Goal: Obtain resource: Download file/media

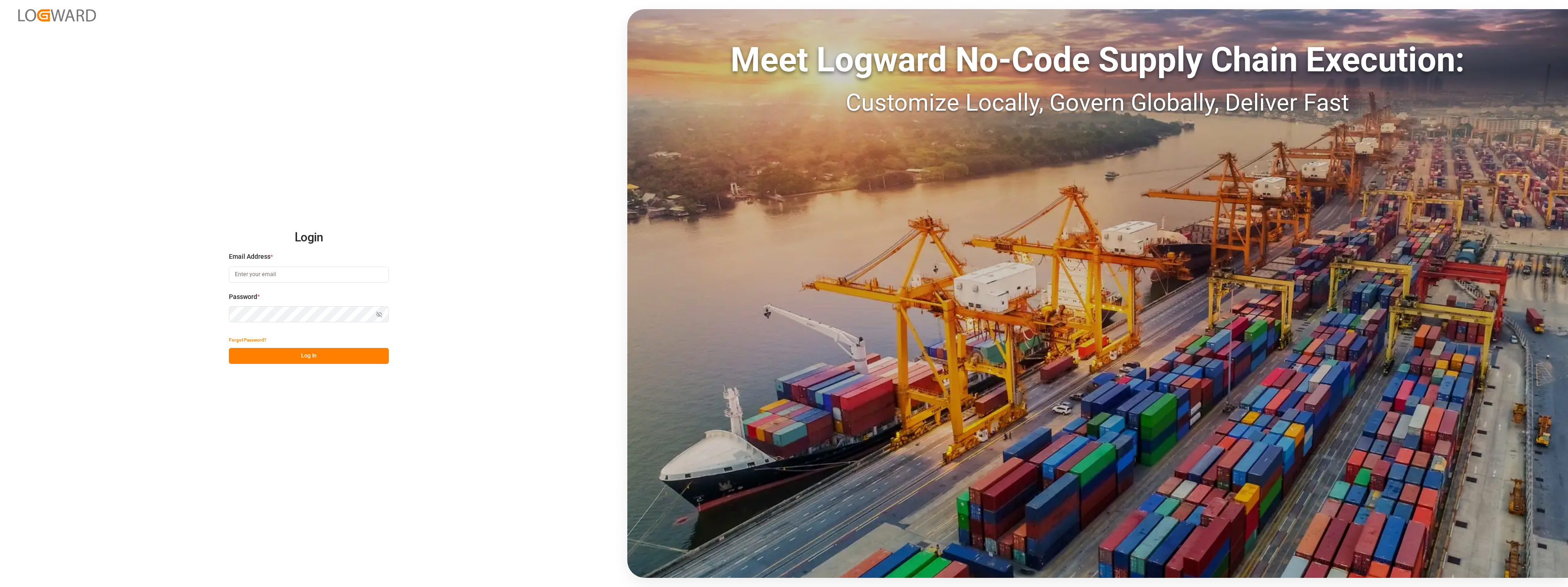
type input "[PERSON_NAME][EMAIL_ADDRESS][PERSON_NAME][DOMAIN_NAME]"
click at [346, 354] on button "Log In" at bounding box center [309, 355] width 160 height 16
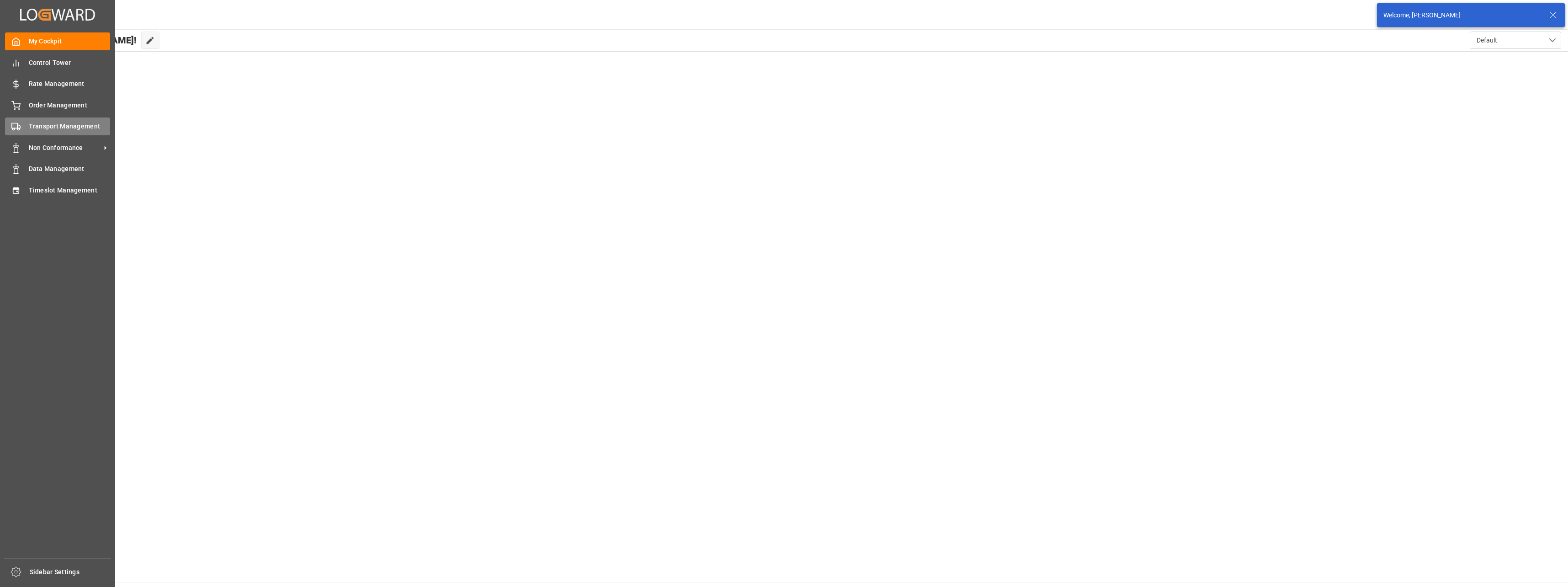
click at [27, 120] on div "Transport Management Transport Management" at bounding box center [57, 127] width 105 height 18
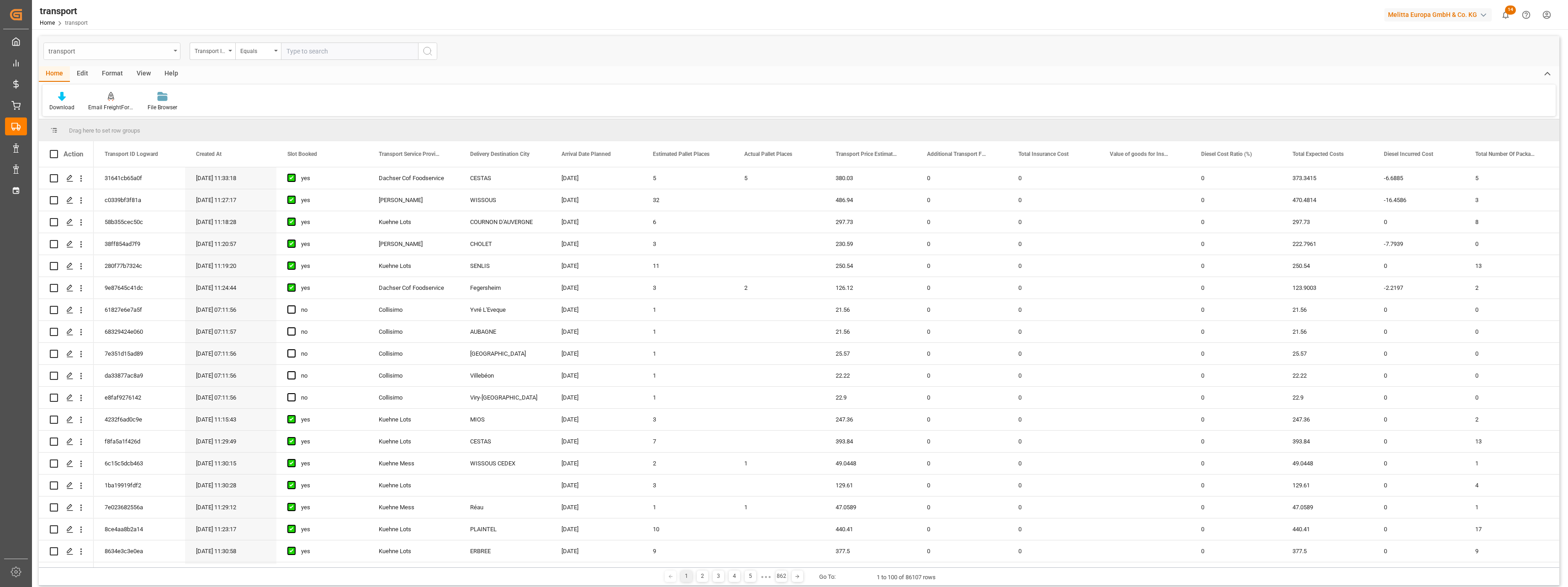
click at [175, 55] on div "transport" at bounding box center [111, 51] width 137 height 17
click at [109, 267] on div "Credit Memo DE" at bounding box center [112, 266] width 136 height 19
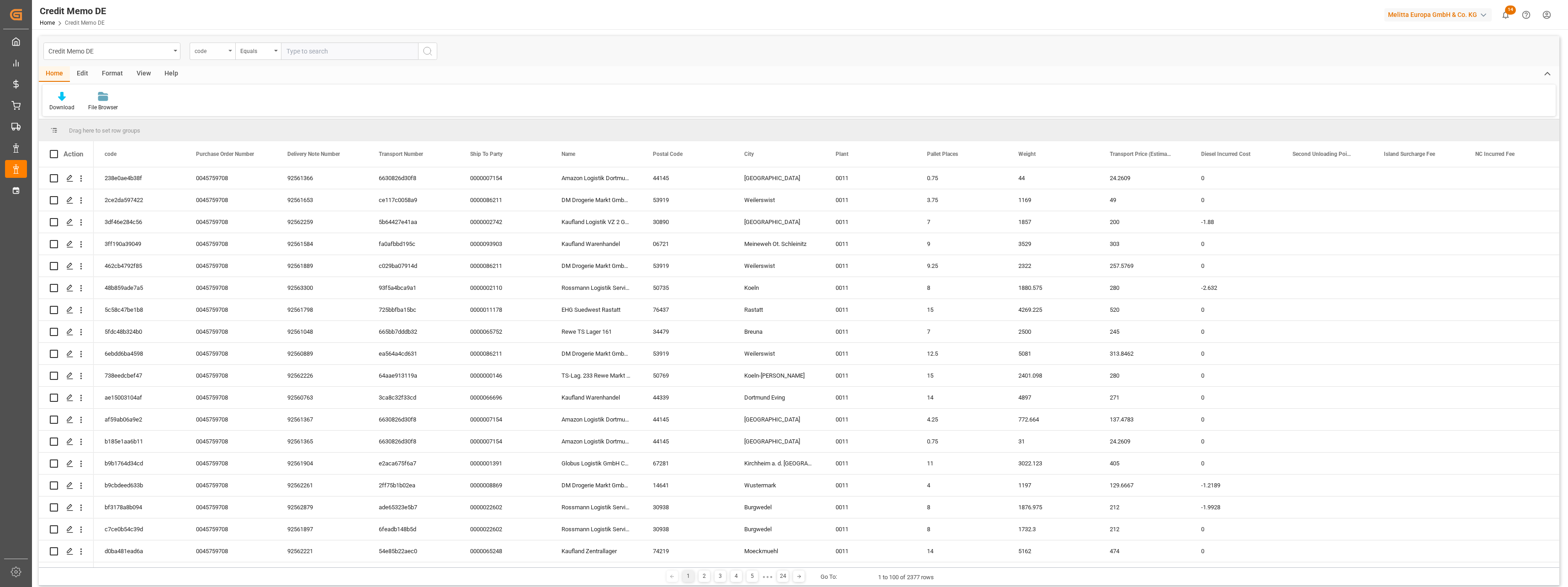
click at [218, 52] on div "code" at bounding box center [210, 50] width 31 height 10
click at [601, 100] on div "Download File Browser" at bounding box center [799, 100] width 1513 height 32
drag, startPoint x: 711, startPoint y: 568, endPoint x: 784, endPoint y: 568, distance: 73.0
click at [784, 568] on div "1 2 3 4 5 ● ● ● 24 Go To: 1 to 100 of 2377 rows" at bounding box center [799, 576] width 1521 height 19
click at [198, 52] on div "code" at bounding box center [210, 50] width 31 height 10
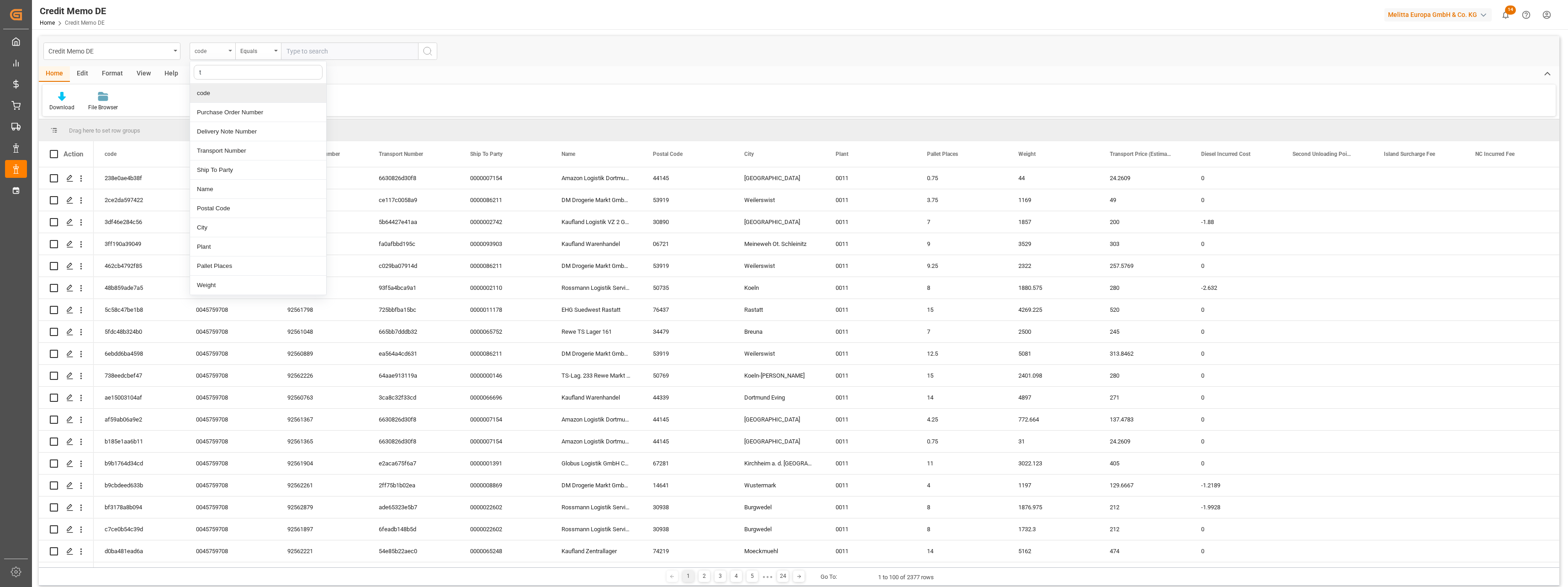
type input "tr"
click at [274, 193] on div "Transport Service Provider" at bounding box center [258, 189] width 136 height 19
click at [266, 55] on div "Equals" at bounding box center [255, 50] width 31 height 10
click at [278, 153] on div "Starts with" at bounding box center [304, 151] width 136 height 19
click at [312, 52] on input "text" at bounding box center [349, 51] width 137 height 17
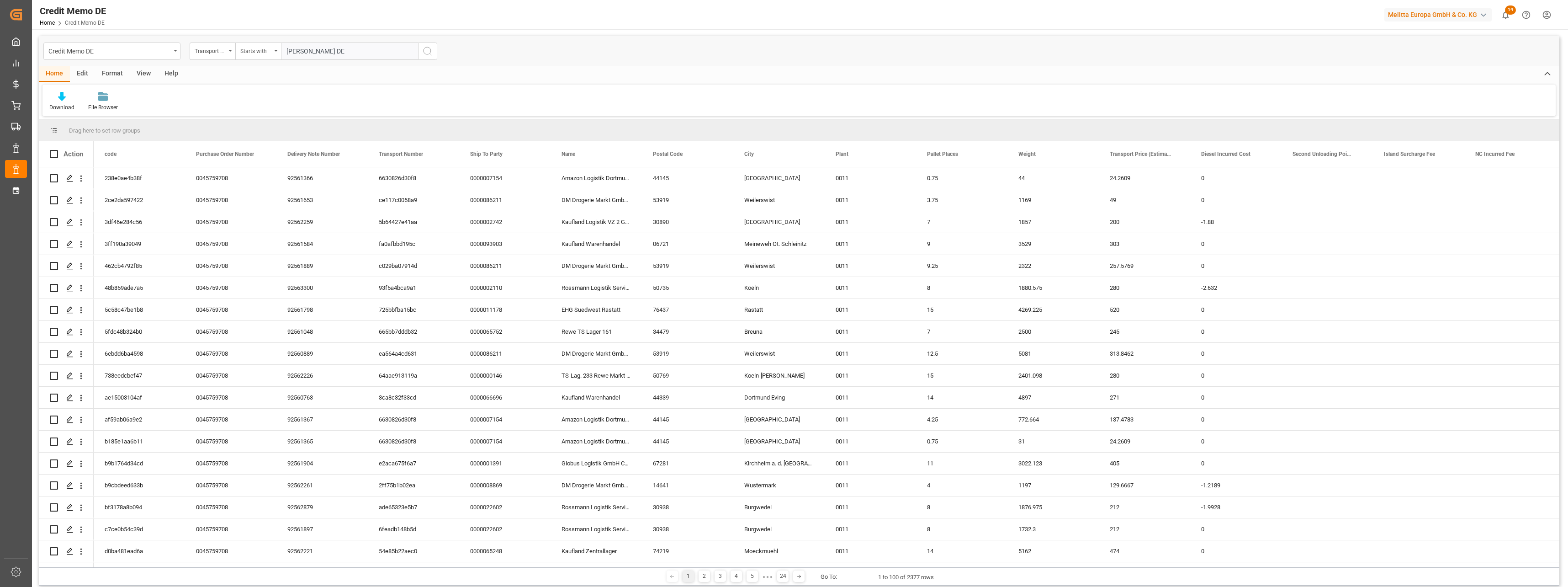
type input "[PERSON_NAME] DE"
click at [430, 53] on circle "search button" at bounding box center [427, 50] width 8 height 8
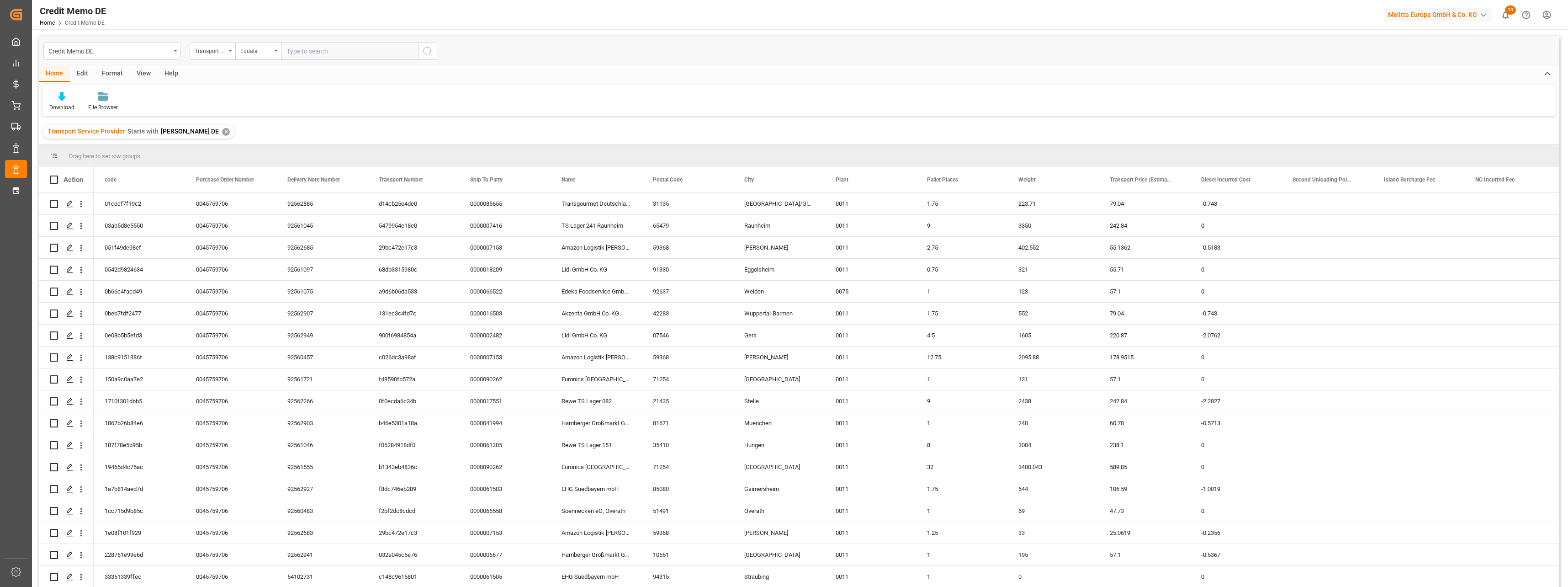
click at [230, 55] on div "Transport Service Provider" at bounding box center [213, 51] width 45 height 17
type input "act"
click at [246, 90] on div "Actual Loading Date" at bounding box center [258, 94] width 136 height 19
click at [259, 55] on div "Equals" at bounding box center [255, 50] width 31 height 10
click at [267, 172] on div "In range" at bounding box center [304, 170] width 136 height 19
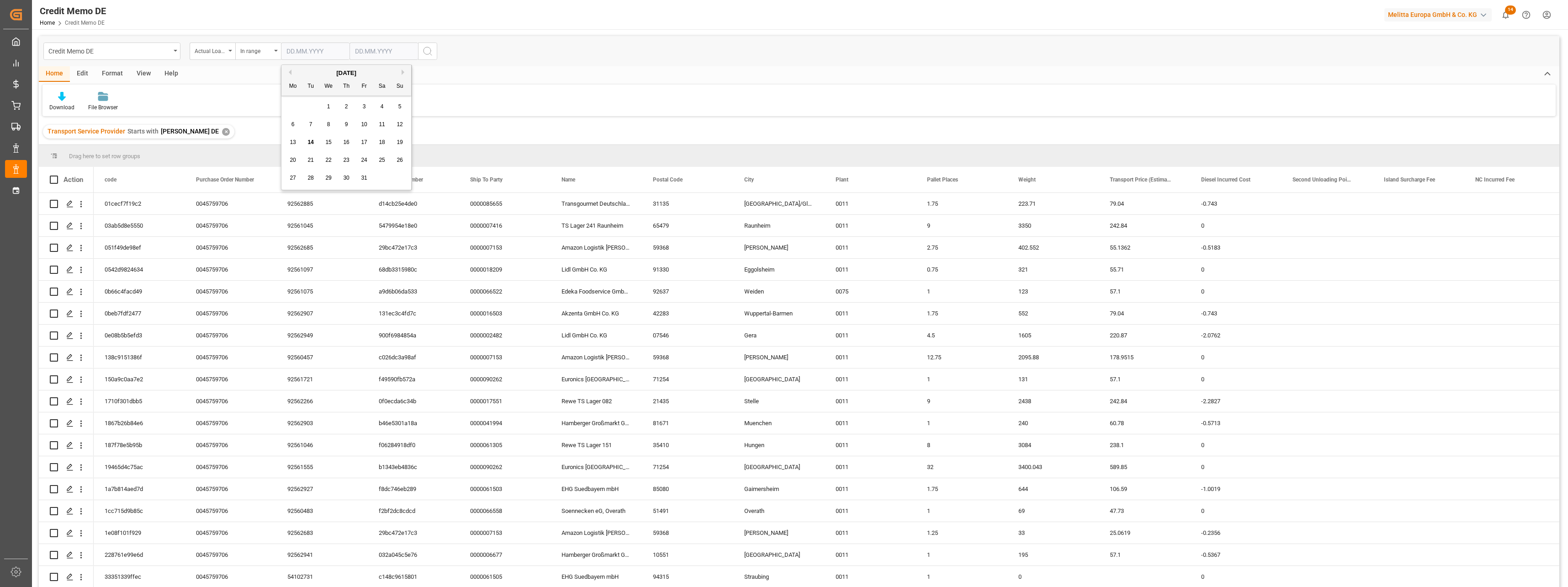
click at [316, 54] on input "text" at bounding box center [315, 51] width 69 height 17
click at [290, 72] on button "Previous Month" at bounding box center [289, 72] width 6 height 6
click at [292, 104] on span "1" at bounding box center [293, 106] width 3 height 6
type input "[DATE]"
click at [382, 52] on input "text" at bounding box center [384, 51] width 69 height 17
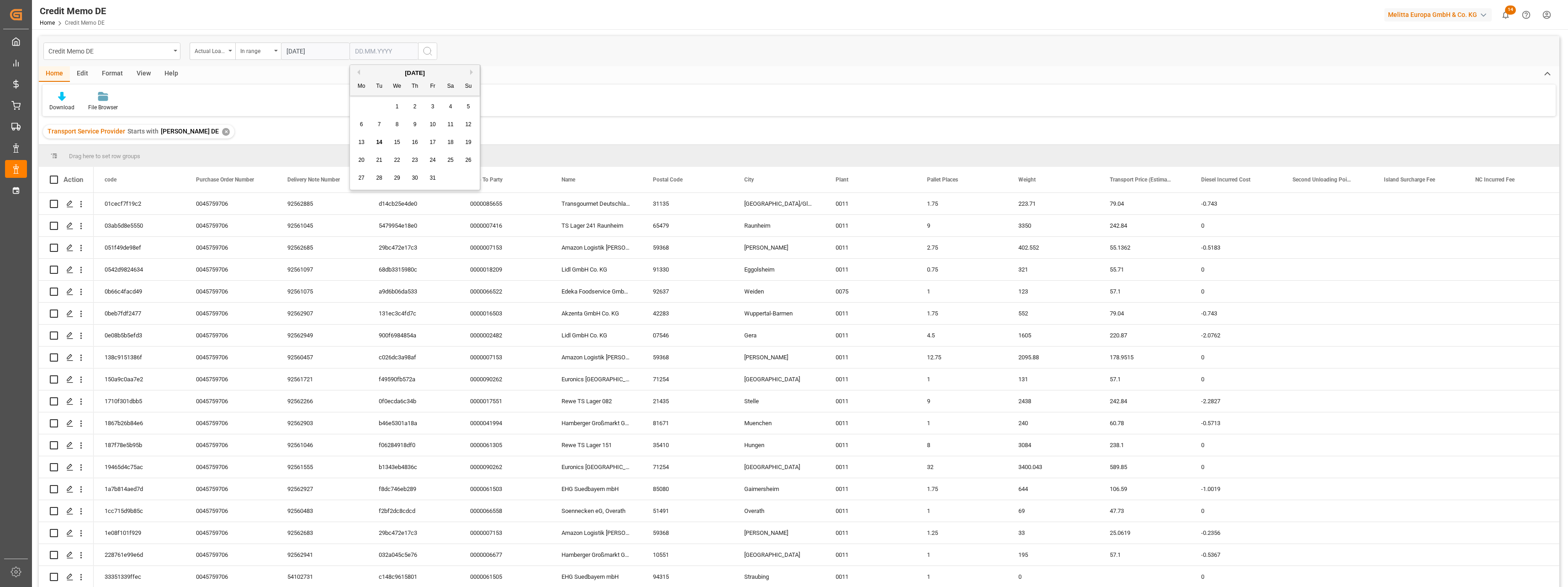
click at [437, 103] on div "3" at bounding box center [433, 107] width 12 height 11
type input "[DATE]"
click at [426, 53] on icon "search button" at bounding box center [427, 51] width 11 height 11
click at [65, 100] on icon at bounding box center [61, 96] width 8 height 9
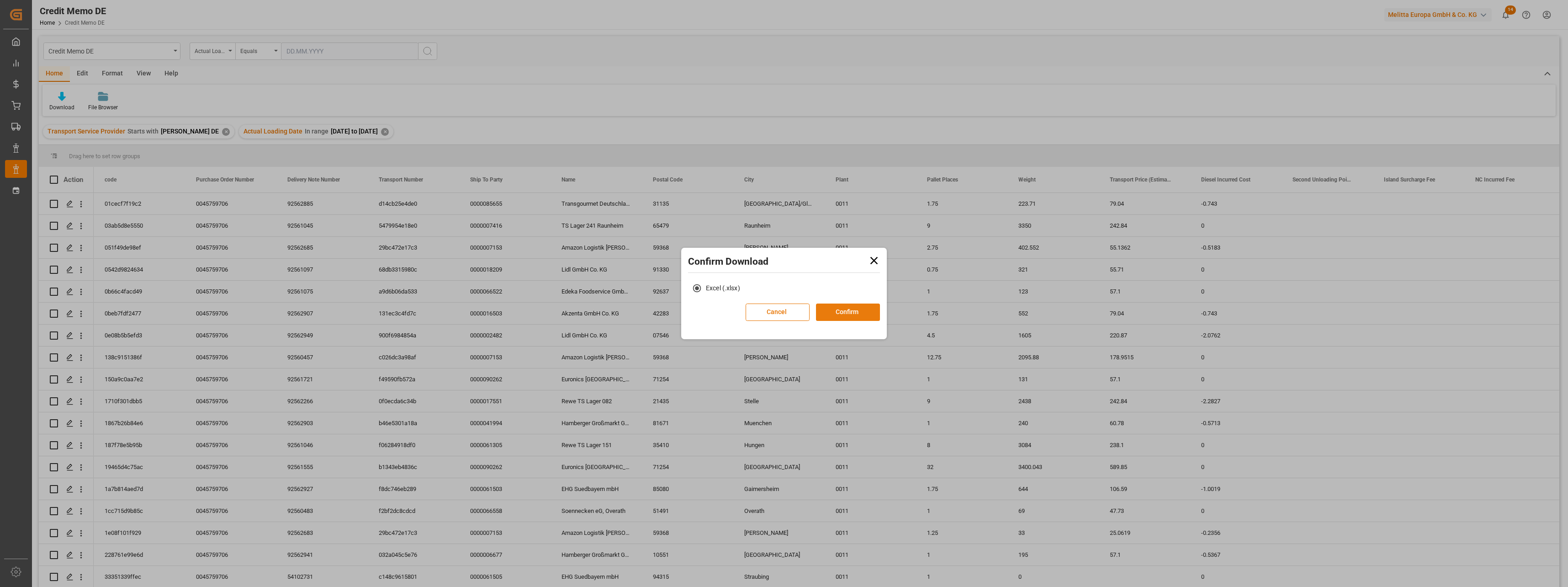
click at [848, 313] on button "Confirm" at bounding box center [848, 312] width 64 height 17
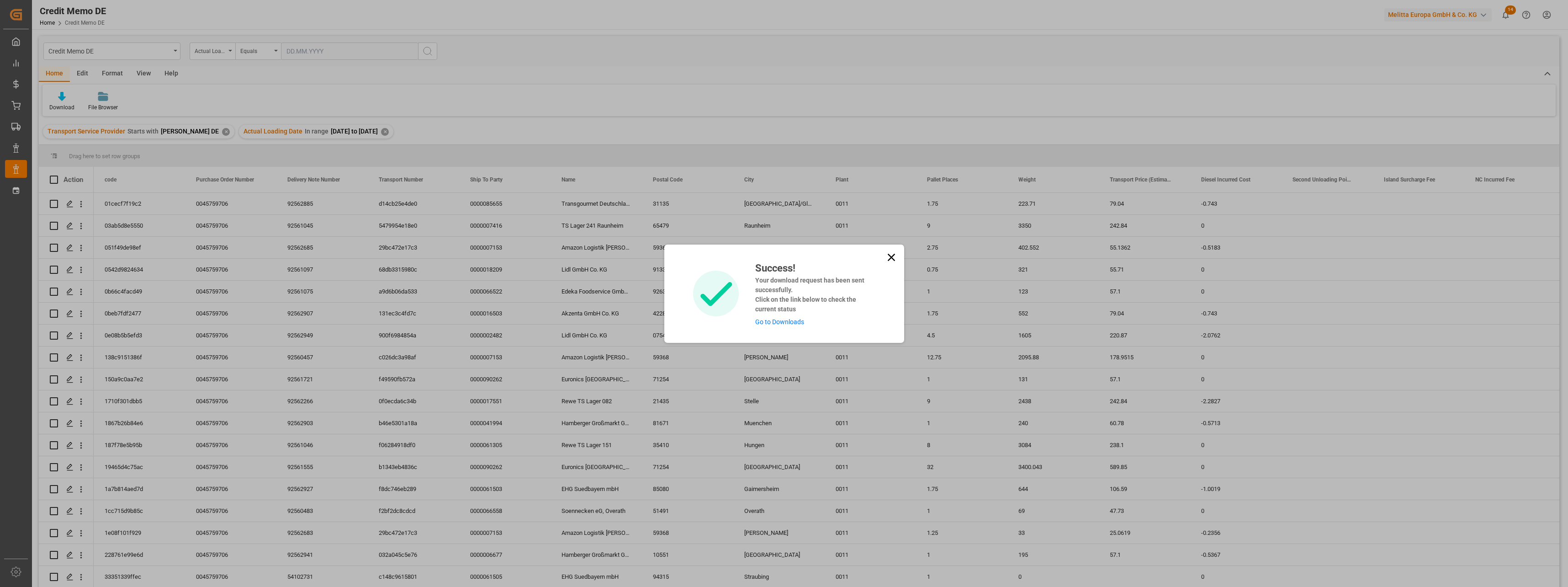
click at [803, 321] on link "Go to Downloads" at bounding box center [780, 321] width 49 height 8
click at [890, 257] on icon at bounding box center [890, 257] width 8 height 8
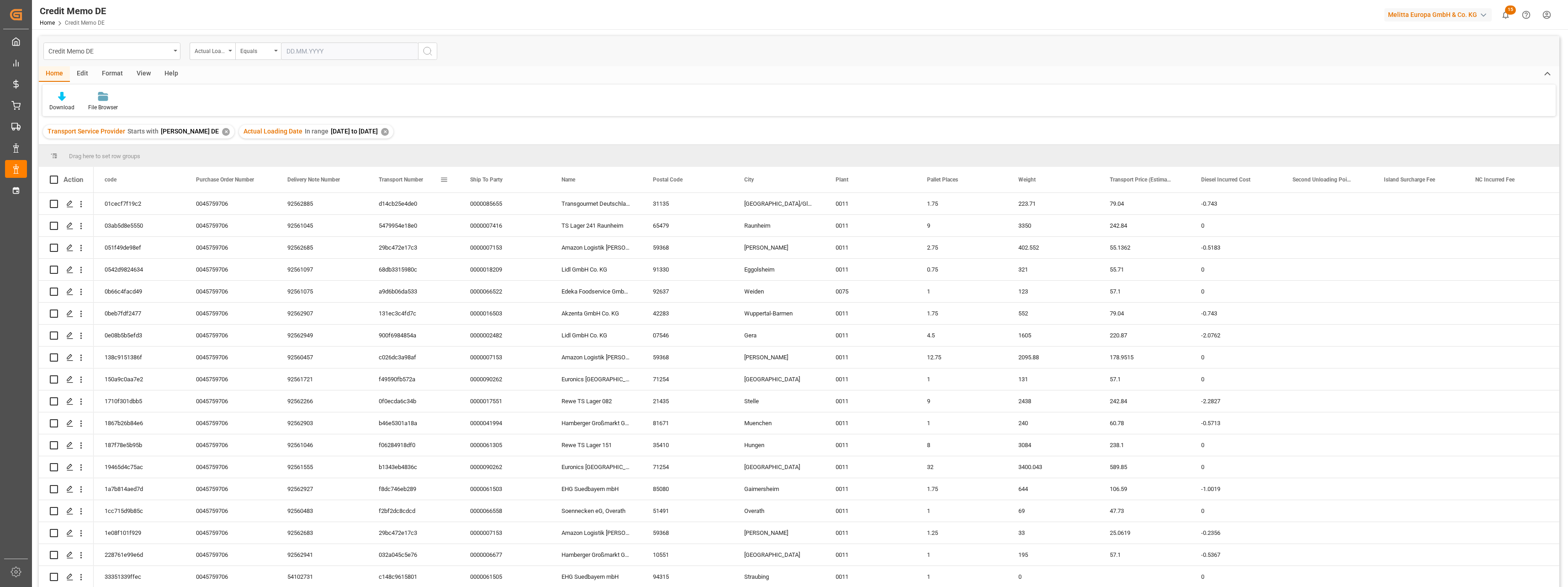
click at [443, 179] on span at bounding box center [444, 180] width 8 height 8
click at [535, 180] on span "columns" at bounding box center [533, 181] width 8 height 8
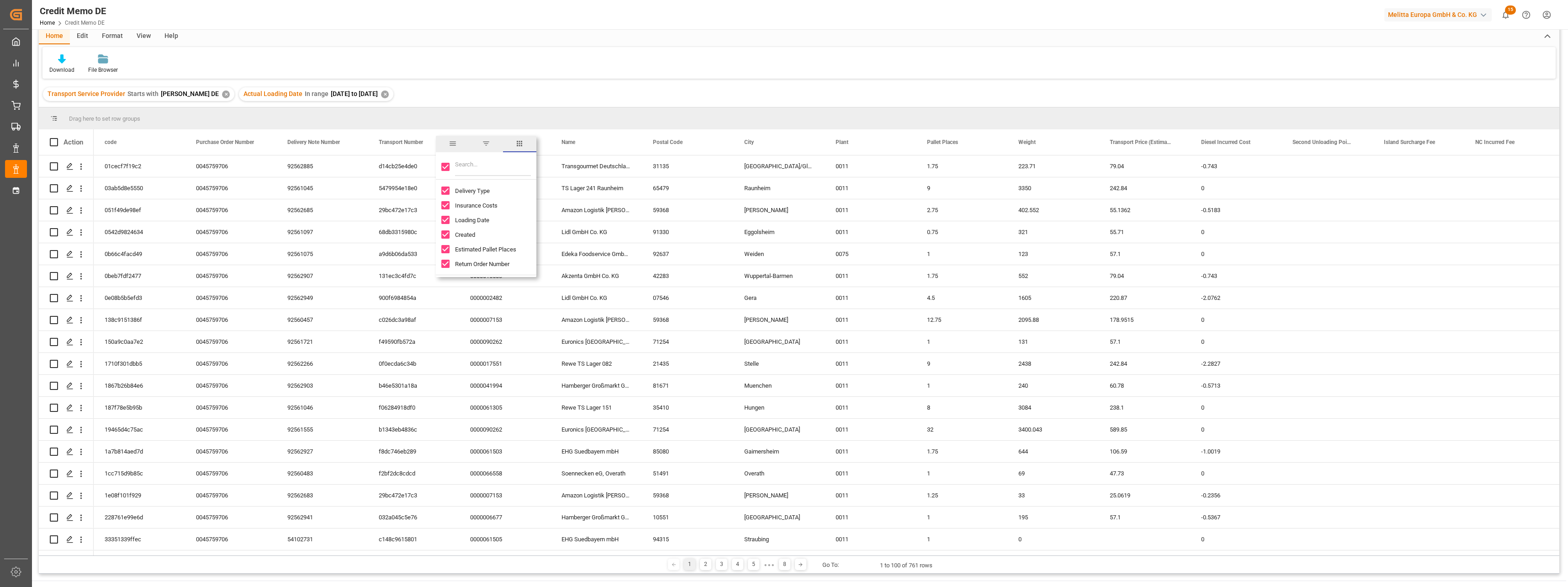
scroll to position [45, 0]
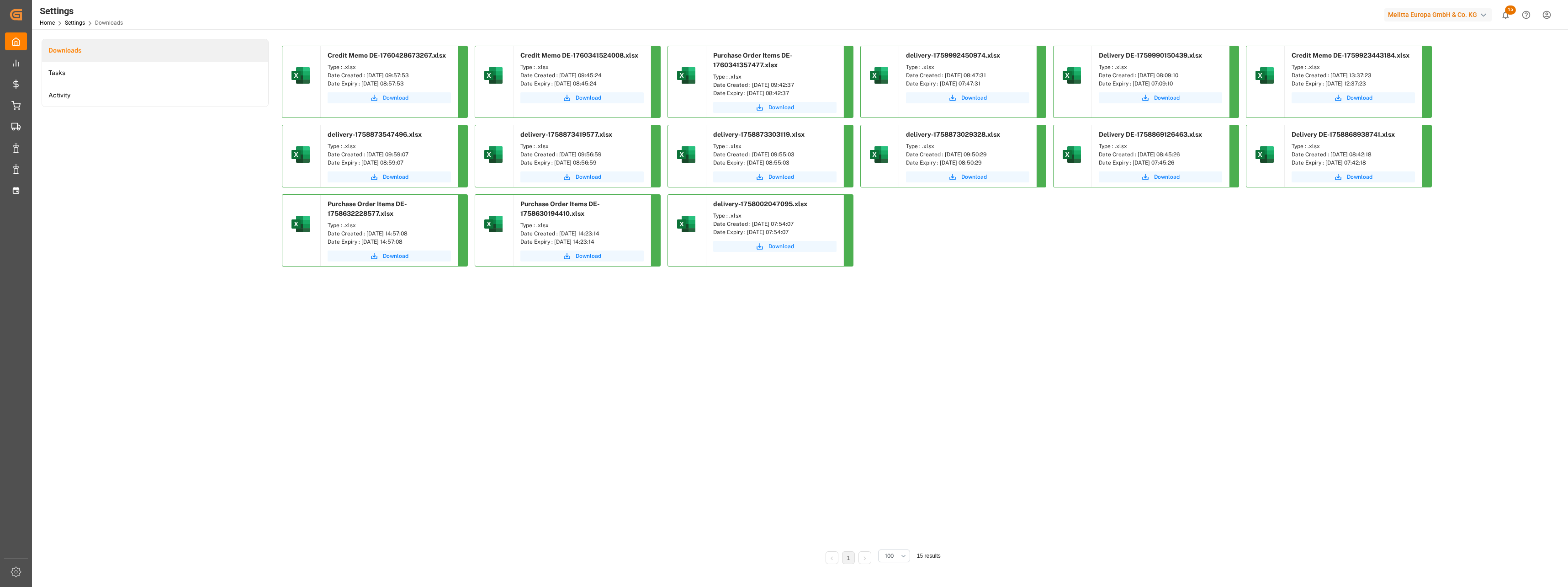
click at [387, 98] on span "Download" at bounding box center [395, 98] width 25 height 8
